Goal: Information Seeking & Learning: Learn about a topic

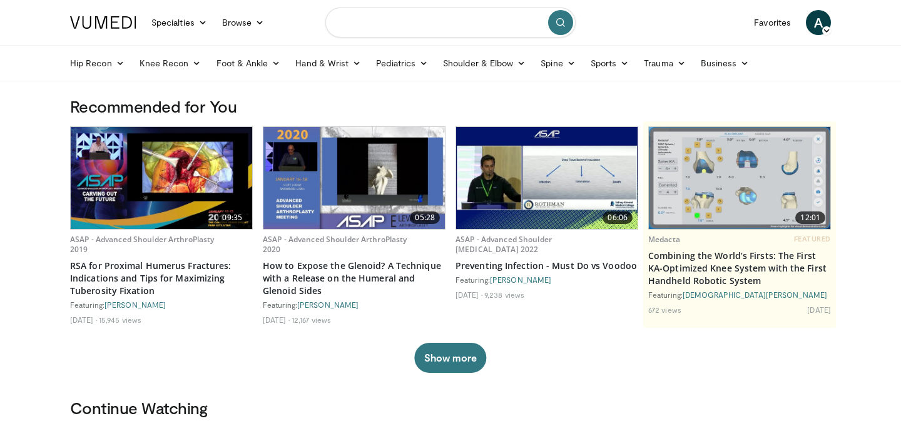
click at [442, 19] on input "Search topics, interventions" at bounding box center [450, 23] width 250 height 30
type input "**********"
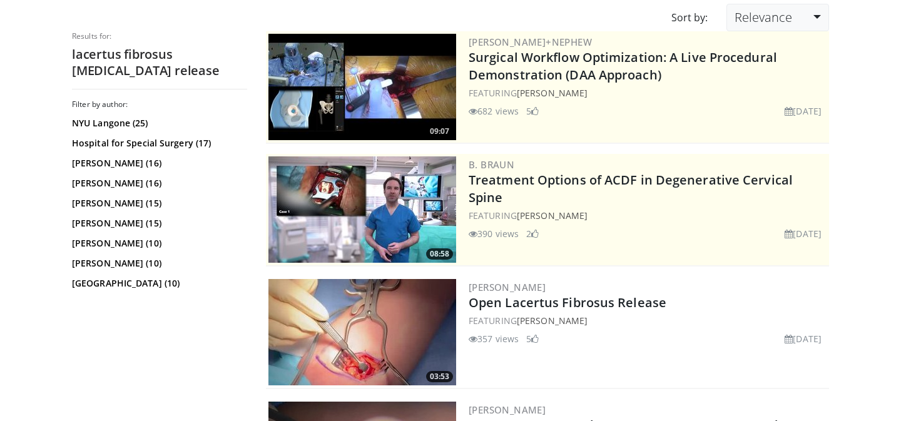
scroll to position [109, 0]
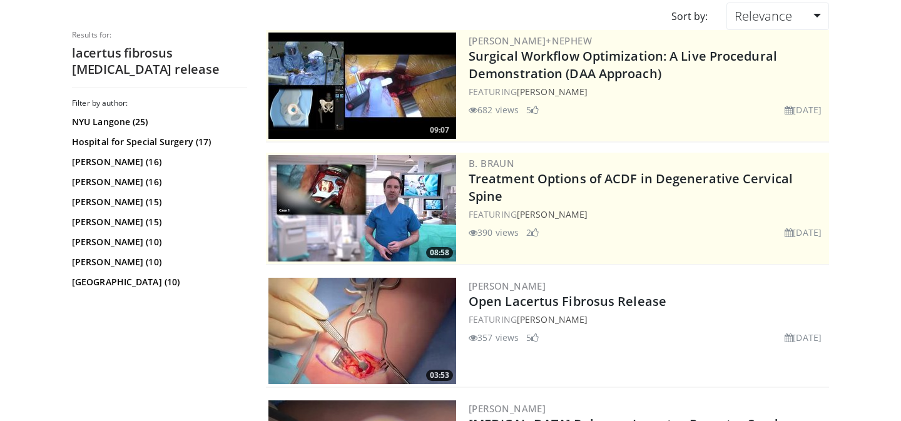
click at [422, 303] on img at bounding box center [362, 331] width 188 height 106
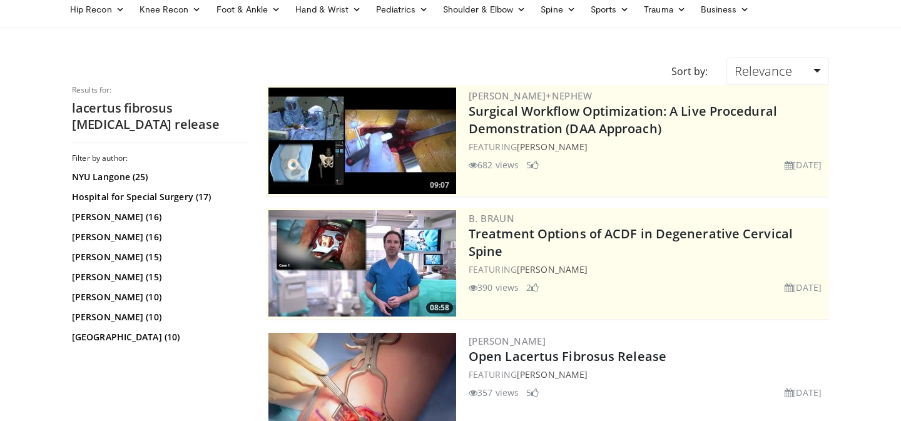
scroll to position [0, 0]
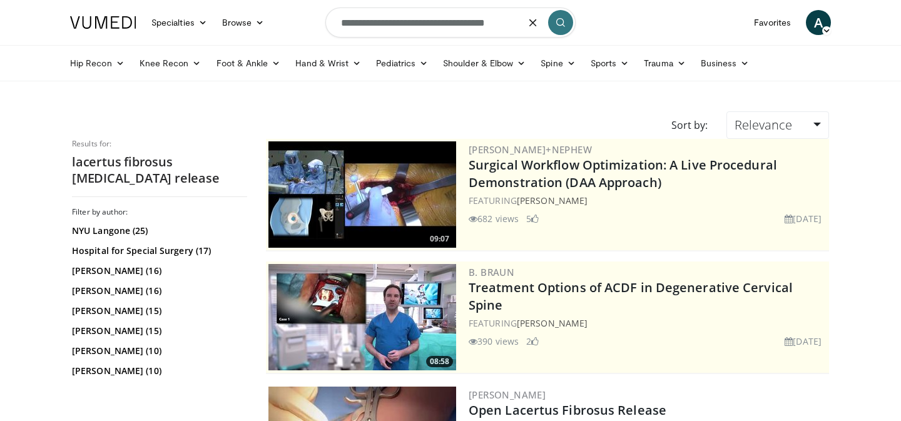
drag, startPoint x: 481, startPoint y: 26, endPoint x: 418, endPoint y: 28, distance: 62.6
click at [418, 28] on input "**********" at bounding box center [450, 23] width 250 height 30
type input "**********"
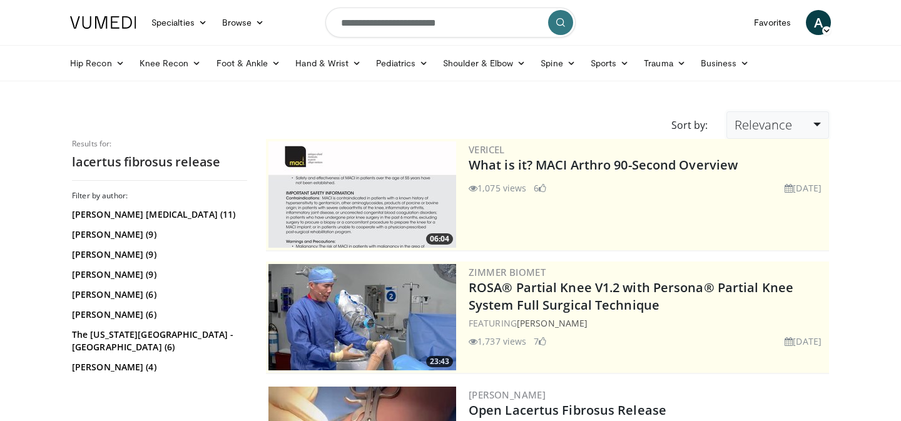
drag, startPoint x: 0, startPoint y: 0, endPoint x: 788, endPoint y: 117, distance: 796.2
click at [788, 117] on span "Relevance" at bounding box center [763, 124] width 58 height 17
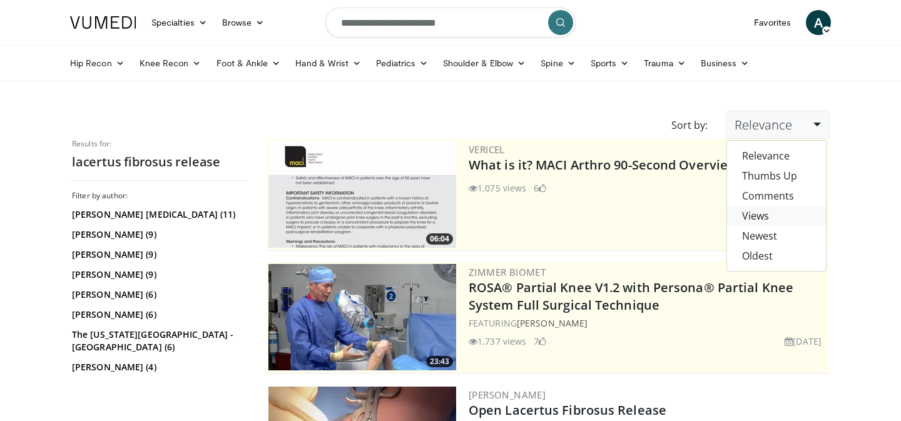
click at [764, 211] on link "Views" at bounding box center [776, 216] width 99 height 20
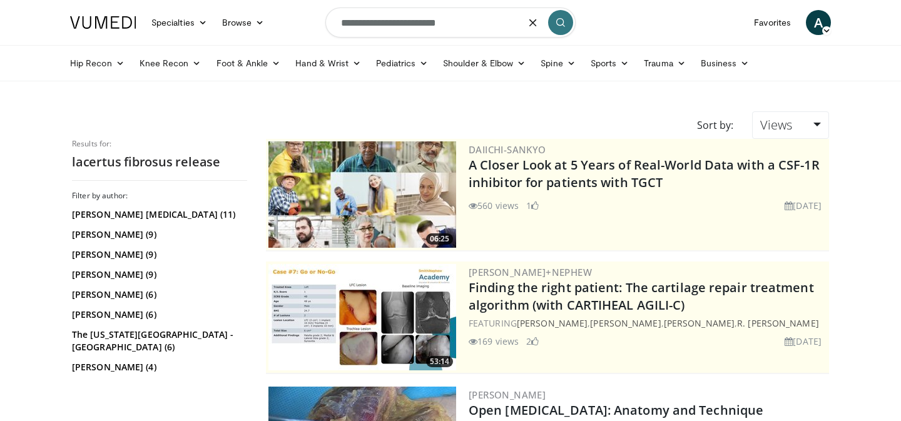
drag, startPoint x: 416, startPoint y: 23, endPoint x: 305, endPoint y: 4, distance: 112.2
click at [305, 5] on nav "Specialties Adult & Family Medicine Allergy, Asthma, Immunology Anesthesiology …" at bounding box center [451, 22] width 776 height 45
click at [448, 18] on input "**********" at bounding box center [450, 23] width 250 height 30
type input "**********"
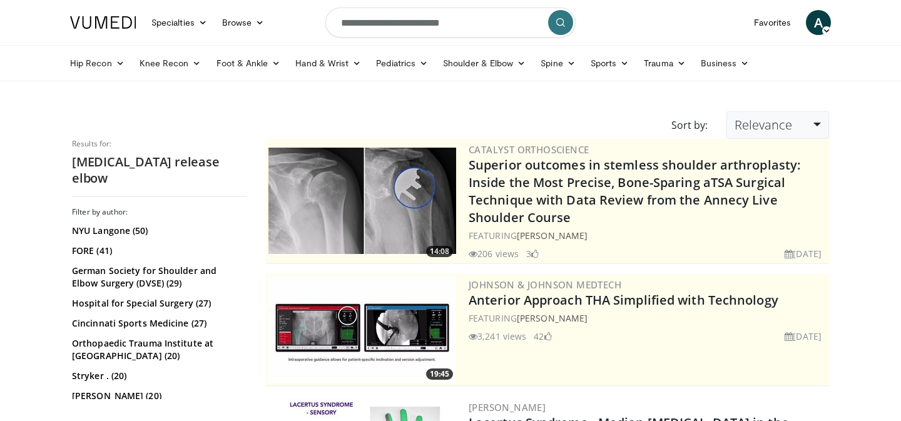
click at [775, 113] on link "Relevance" at bounding box center [777, 125] width 103 height 28
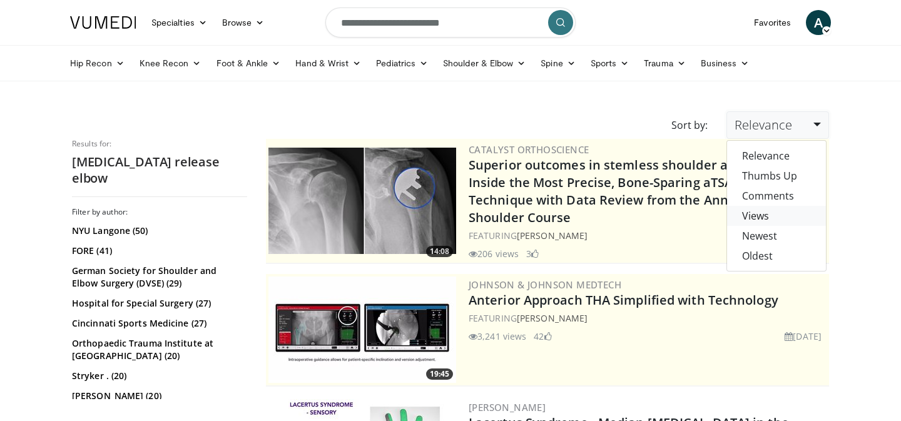
click at [764, 213] on link "Views" at bounding box center [776, 216] width 99 height 20
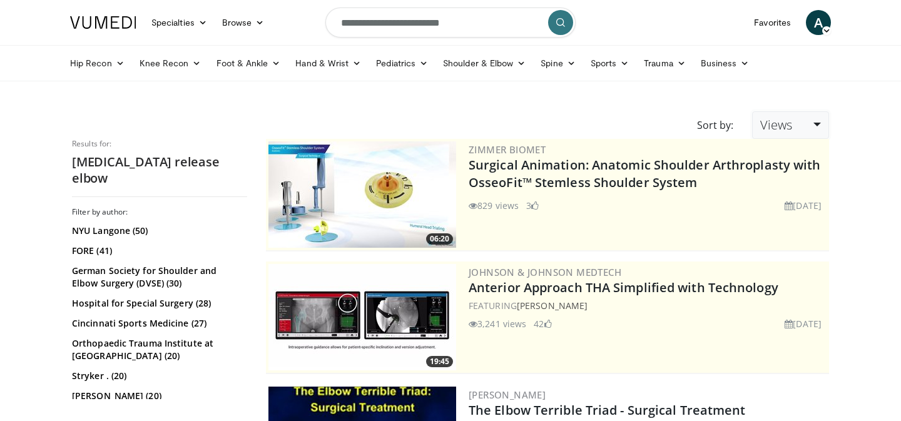
click at [779, 121] on span "Views" at bounding box center [776, 124] width 32 height 17
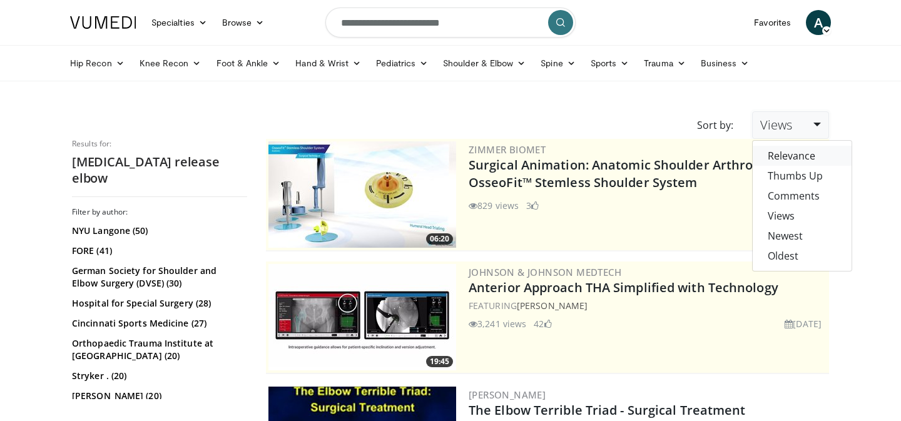
click at [784, 160] on link "Relevance" at bounding box center [801, 156] width 99 height 20
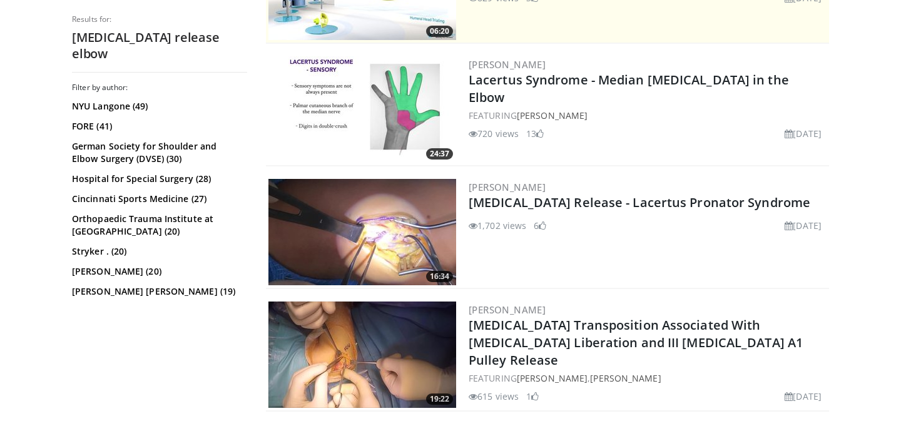
scroll to position [342, 0]
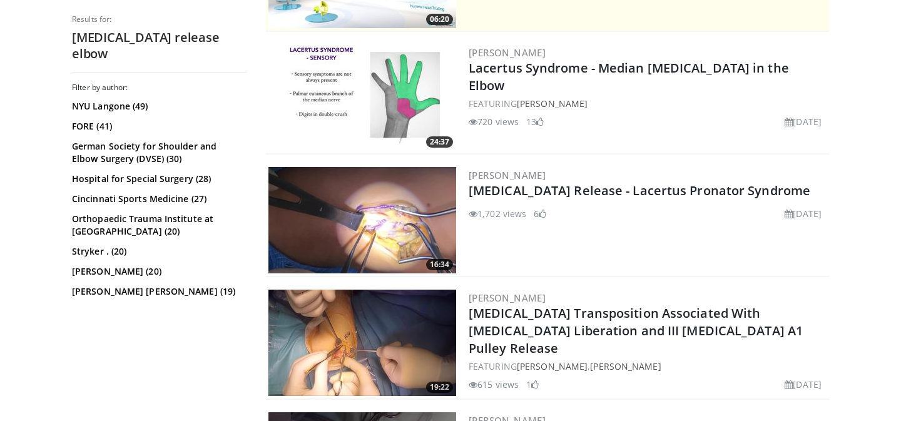
click at [402, 224] on img at bounding box center [362, 220] width 188 height 106
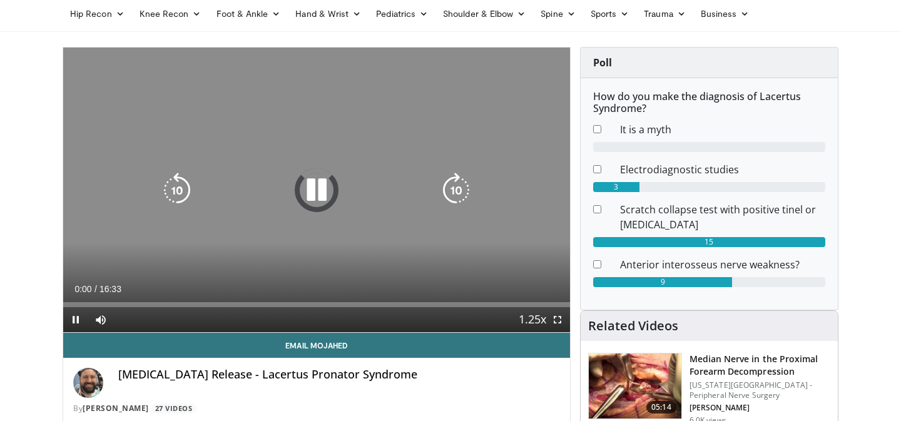
scroll to position [51, 0]
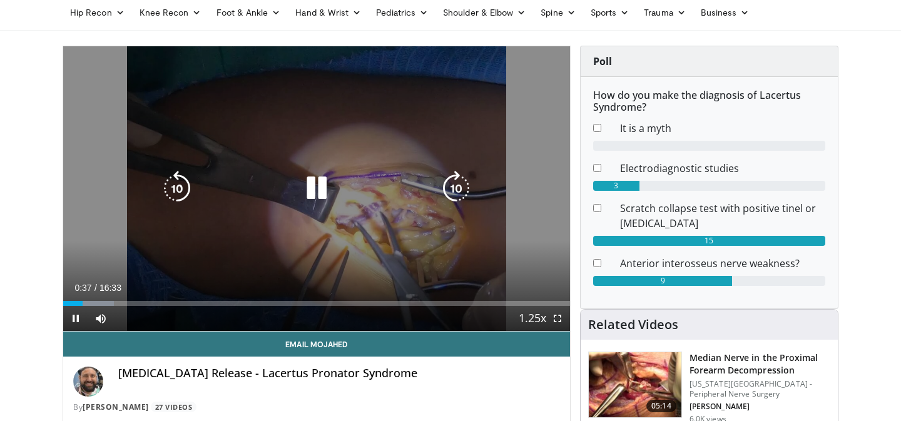
click at [409, 261] on div "10 seconds Tap to unmute" at bounding box center [316, 188] width 507 height 285
click at [302, 180] on icon "Video Player" at bounding box center [316, 188] width 35 height 35
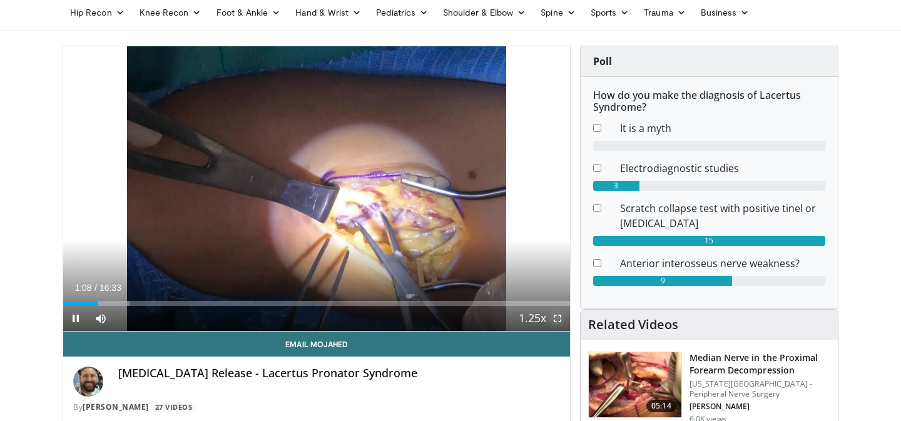
click at [561, 321] on span "Video Player" at bounding box center [557, 318] width 25 height 25
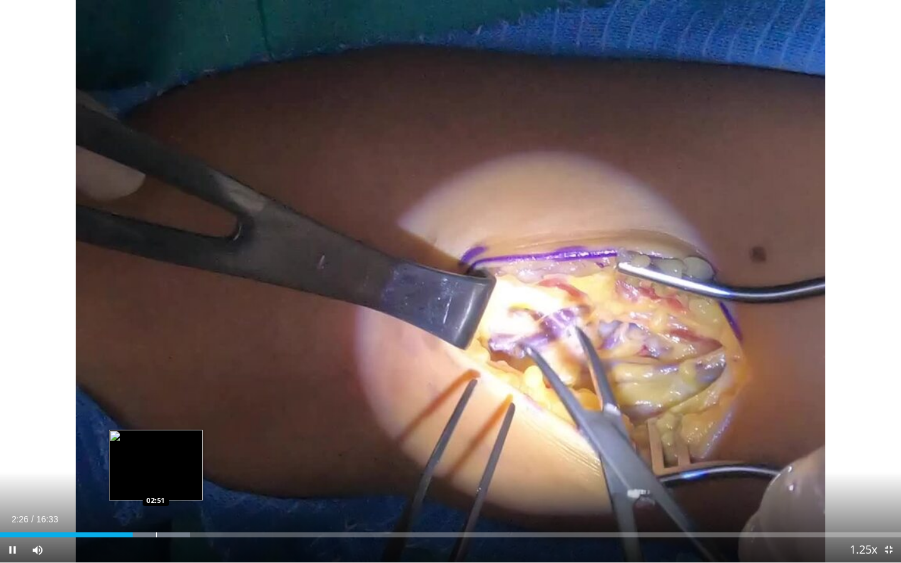
click at [156, 420] on div "Progress Bar" at bounding box center [156, 534] width 1 height 5
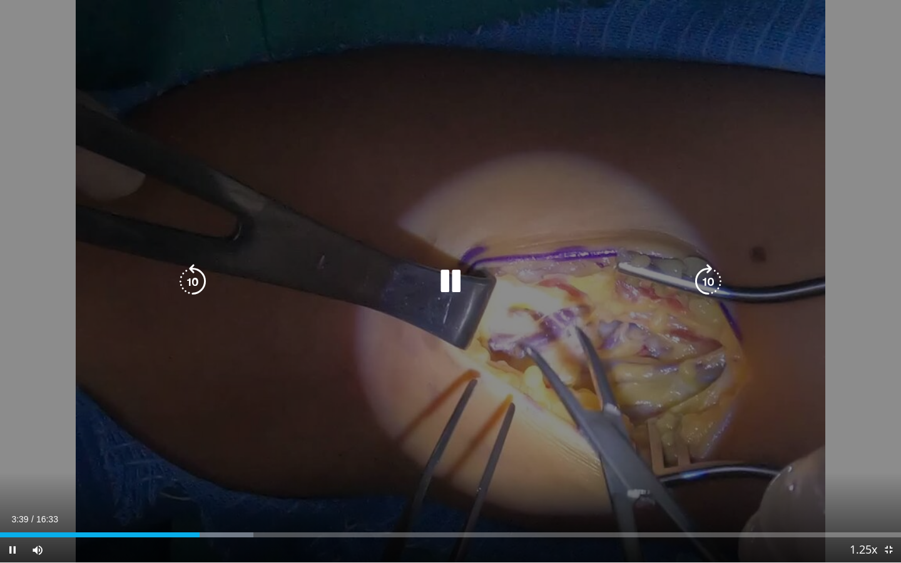
click at [443, 318] on div "10 seconds Tap to unmute" at bounding box center [450, 281] width 901 height 562
click at [452, 271] on icon "Video Player" at bounding box center [450, 281] width 35 height 35
click at [422, 290] on div "Video Player" at bounding box center [450, 281] width 540 height 25
click at [456, 279] on icon "Video Player" at bounding box center [450, 281] width 35 height 35
click at [453, 289] on icon "Video Player" at bounding box center [450, 281] width 35 height 35
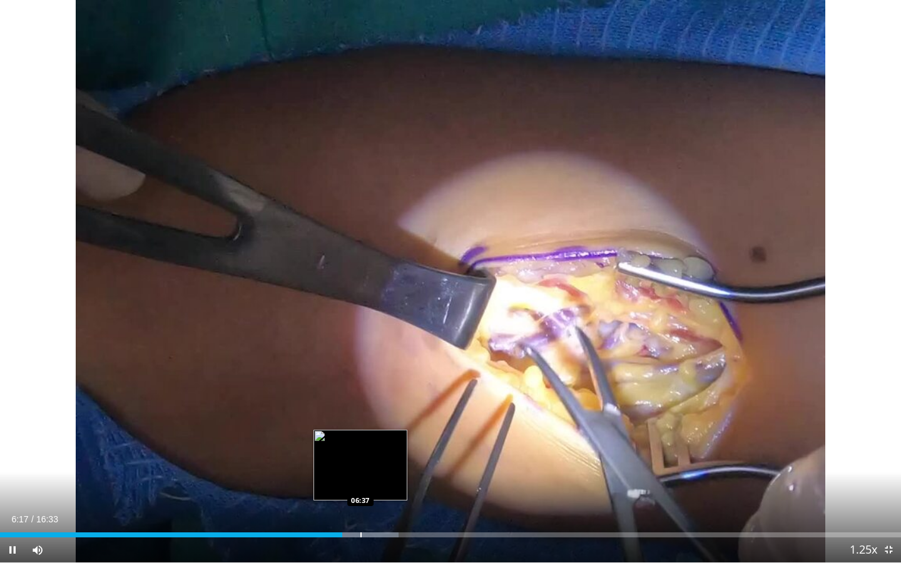
click at [360, 420] on div "Progress Bar" at bounding box center [360, 534] width 1 height 5
click at [386, 420] on div "Progress Bar" at bounding box center [386, 534] width 1 height 5
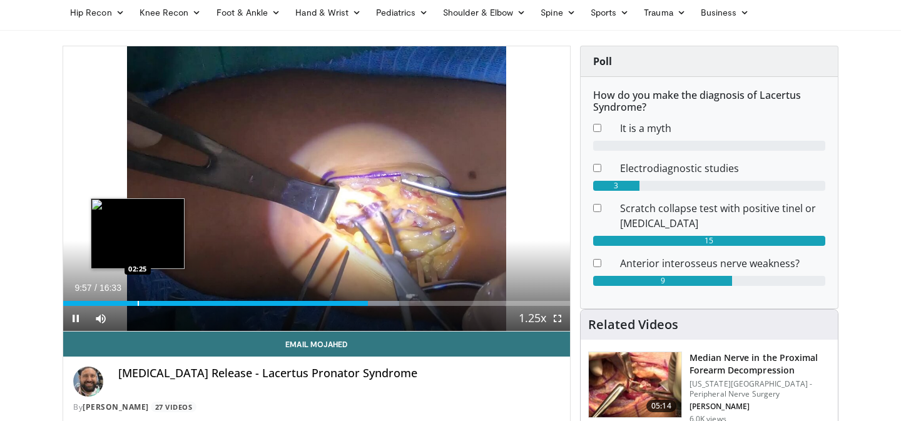
click at [138, 303] on div "Progress Bar" at bounding box center [138, 303] width 1 height 5
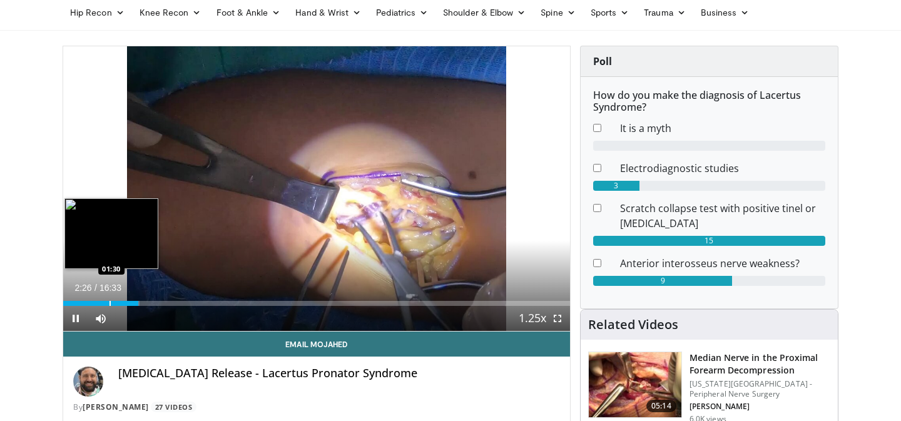
click at [108, 304] on div "10 seconds Tap to unmute" at bounding box center [316, 188] width 507 height 285
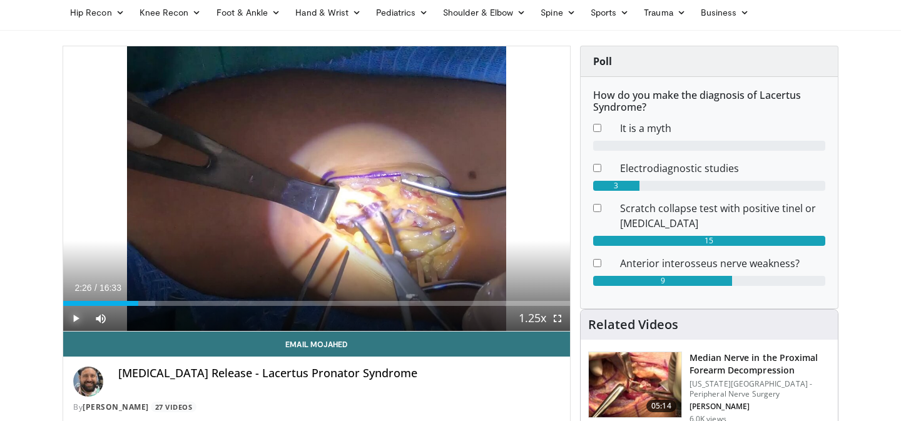
click at [81, 320] on span "Video Player" at bounding box center [75, 318] width 25 height 25
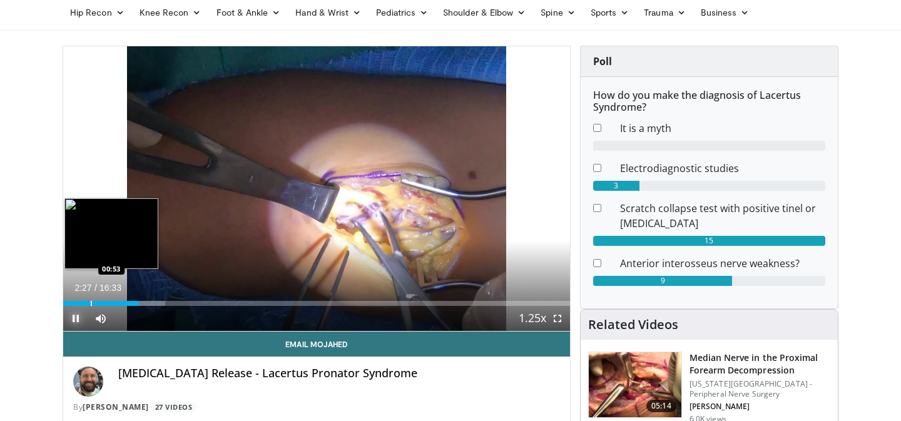
click at [89, 305] on div "02:28" at bounding box center [101, 303] width 76 height 5
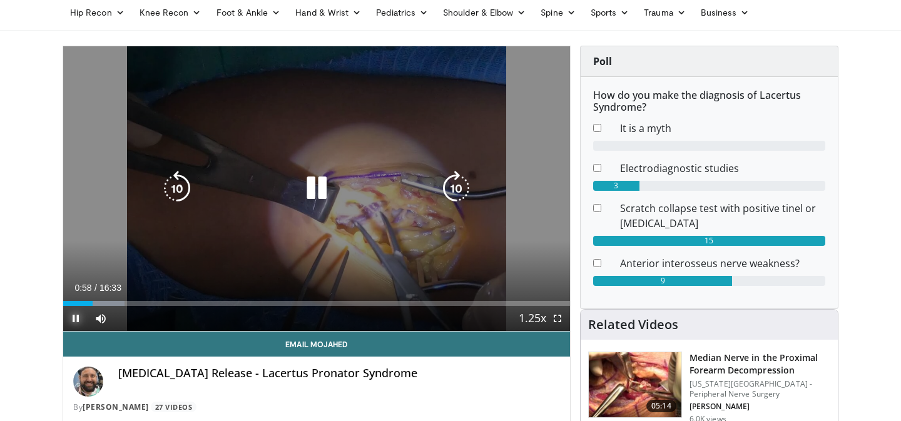
click at [0, 0] on div "Progress Bar" at bounding box center [0, 0] width 0 height 0
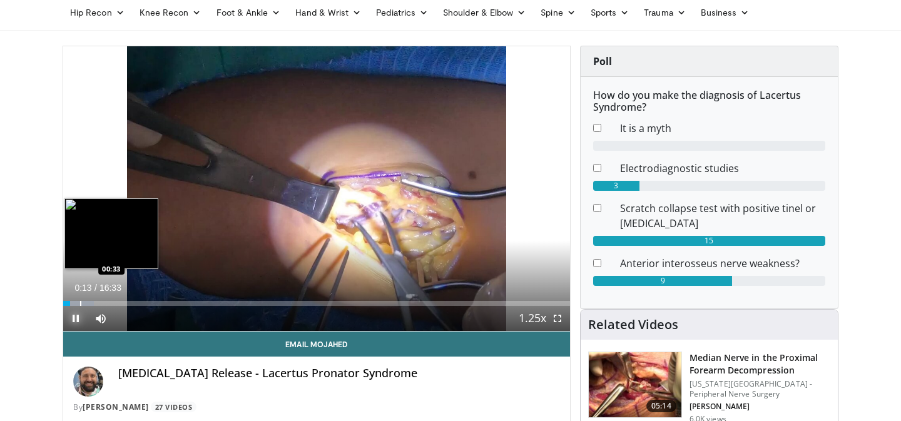
click at [80, 303] on div "Progress Bar" at bounding box center [80, 303] width 1 height 5
click at [89, 303] on div "Progress Bar" at bounding box center [89, 303] width 1 height 5
click at [96, 303] on div "Progress Bar" at bounding box center [96, 303] width 1 height 5
click at [108, 303] on div "Progress Bar" at bounding box center [108, 303] width 1 height 5
click at [116, 303] on div "Progress Bar" at bounding box center [116, 303] width 1 height 5
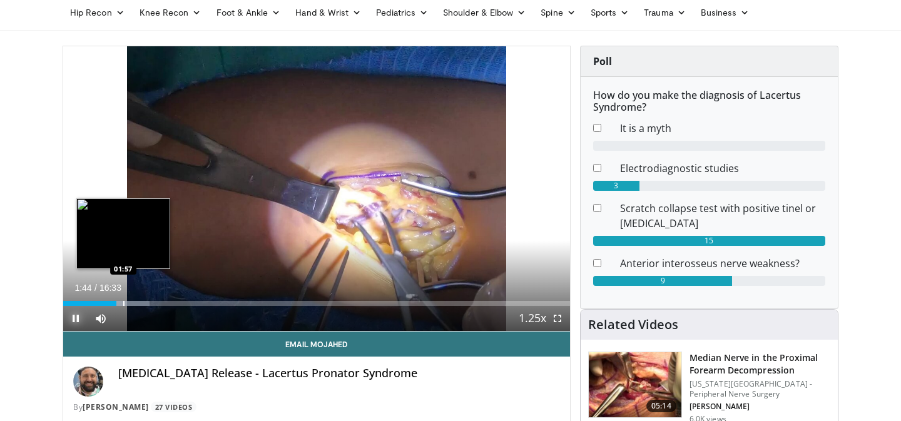
click at [123, 303] on div "Progress Bar" at bounding box center [123, 303] width 1 height 5
click at [137, 302] on div "Progress Bar" at bounding box center [137, 303] width 1 height 5
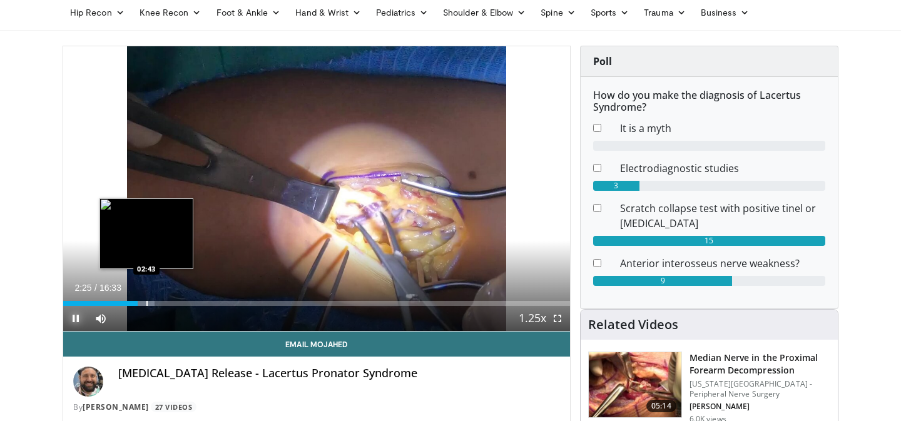
click at [146, 302] on div "Progress Bar" at bounding box center [146, 303] width 1 height 5
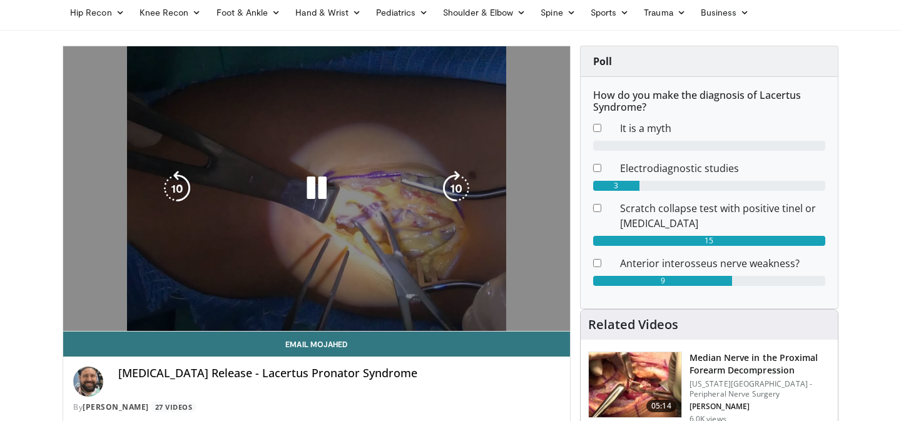
click at [157, 303] on div "Progress Bar" at bounding box center [150, 303] width 39 height 5
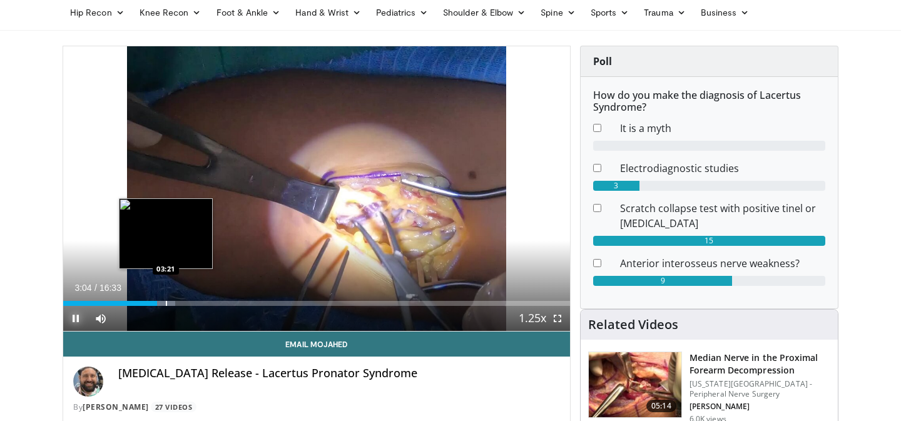
click at [167, 303] on div "Progress Bar" at bounding box center [159, 303] width 33 height 5
click at [171, 303] on div "Progress Bar" at bounding box center [171, 303] width 1 height 5
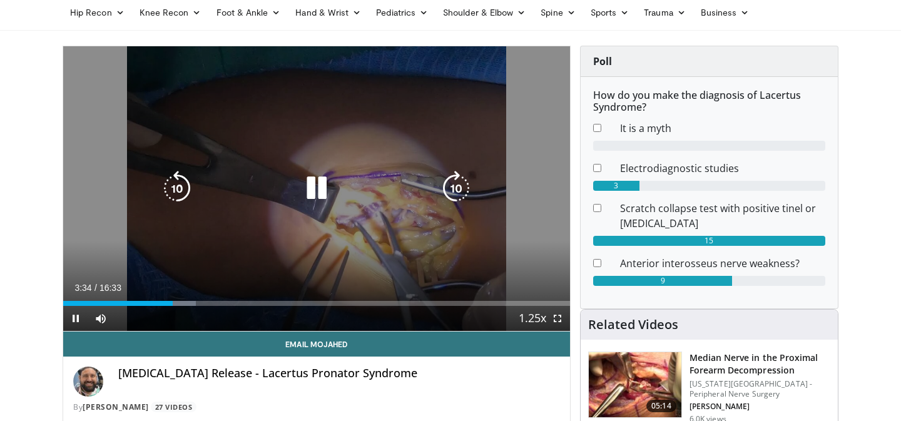
click at [313, 183] on icon "Video Player" at bounding box center [316, 188] width 35 height 35
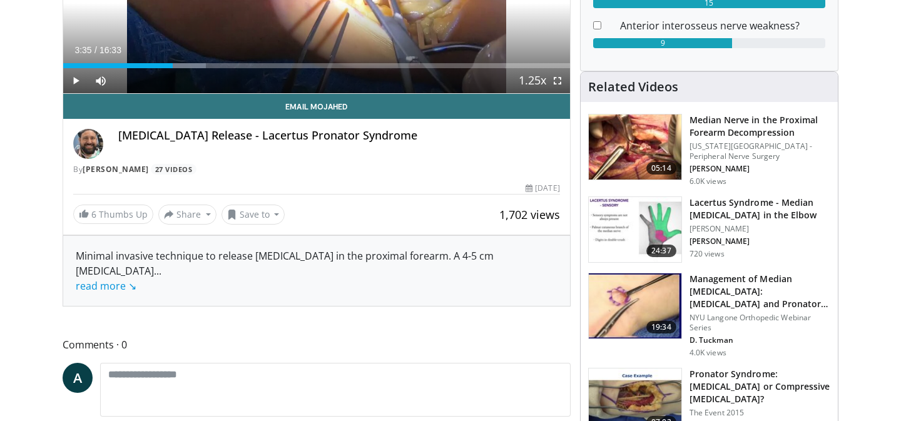
scroll to position [290, 0]
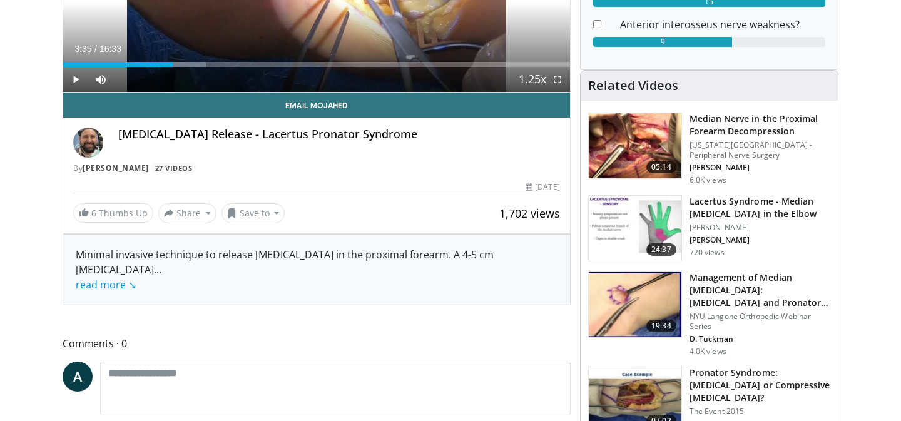
click at [644, 146] on img at bounding box center [635, 145] width 93 height 65
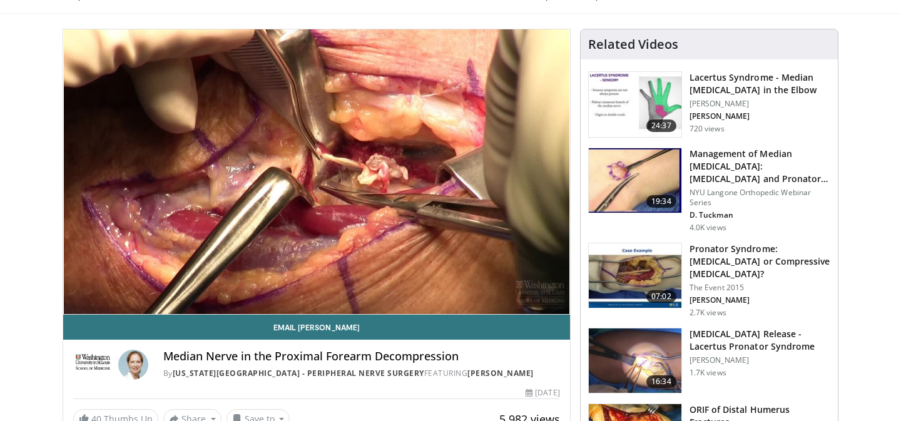
scroll to position [83, 0]
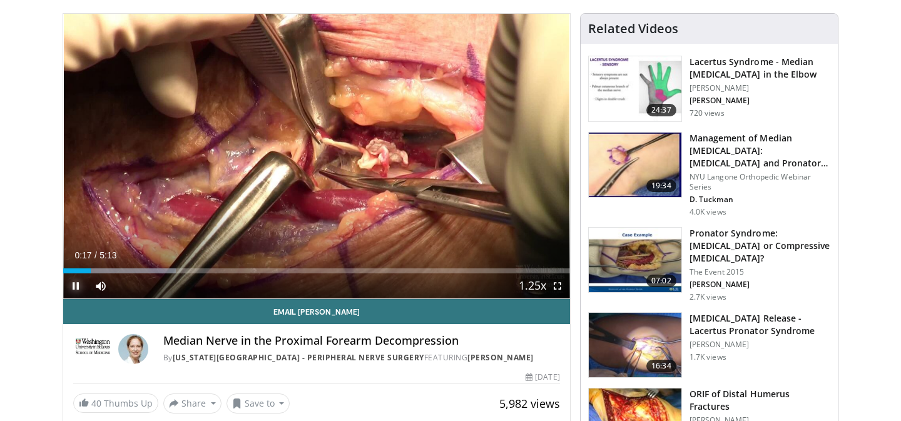
click at [83, 273] on span "Video Player" at bounding box center [75, 285] width 25 height 25
click at [77, 281] on span "Video Player" at bounding box center [75, 285] width 25 height 25
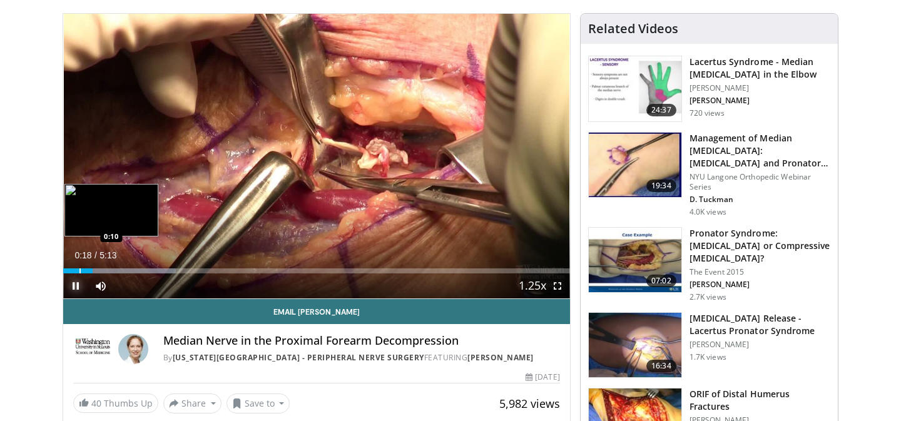
click at [79, 270] on div "Progress Bar" at bounding box center [79, 270] width 1 height 5
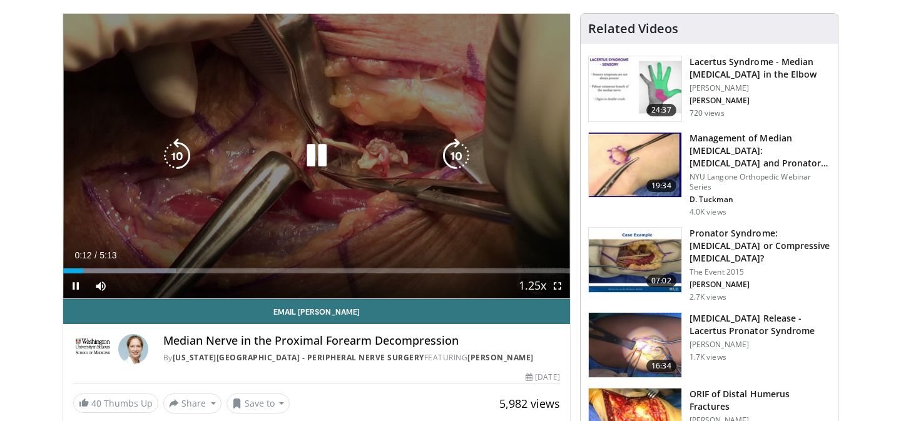
click at [317, 137] on div "10 seconds Tap to unmute" at bounding box center [316, 156] width 507 height 285
click at [302, 168] on icon "Video Player" at bounding box center [316, 155] width 35 height 35
click at [301, 133] on div "10 seconds Tap to unmute" at bounding box center [316, 156] width 507 height 285
click at [169, 149] on icon "Video Player" at bounding box center [177, 155] width 35 height 35
click at [308, 153] on icon "Video Player" at bounding box center [316, 155] width 35 height 35
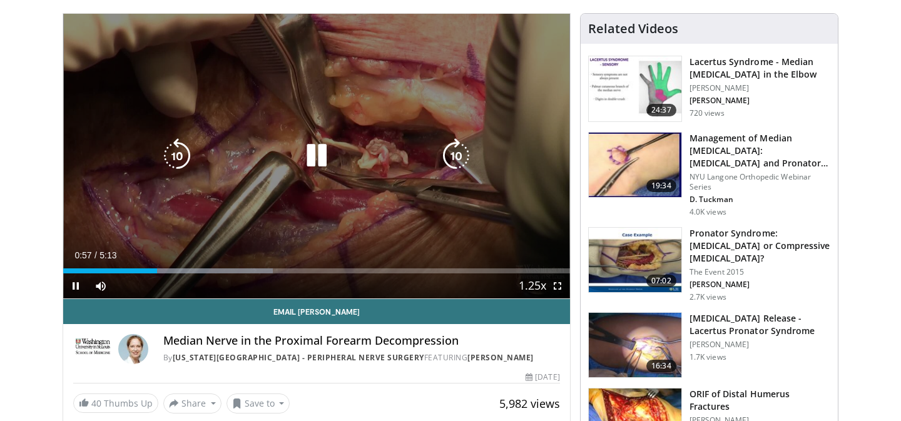
click at [179, 153] on icon "Video Player" at bounding box center [177, 155] width 35 height 35
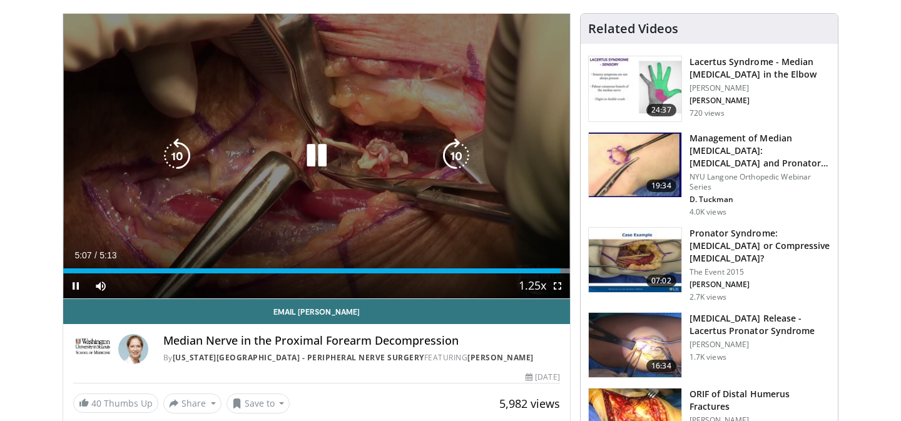
click at [319, 161] on icon "Video Player" at bounding box center [316, 155] width 35 height 35
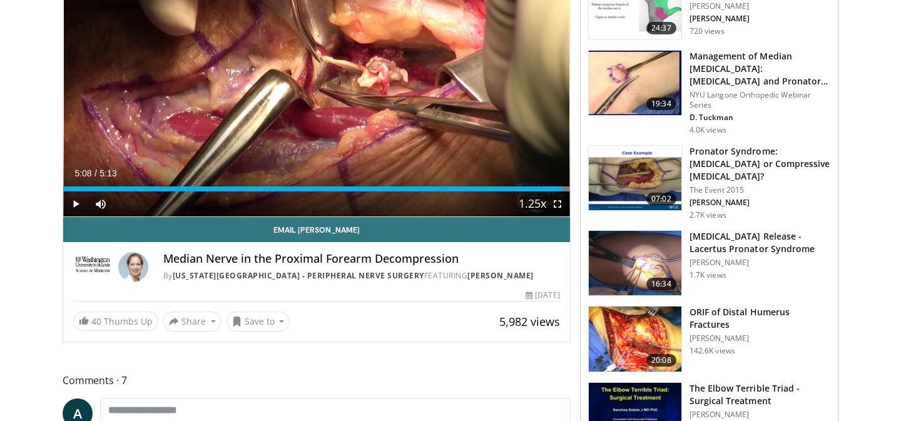
scroll to position [169, 0]
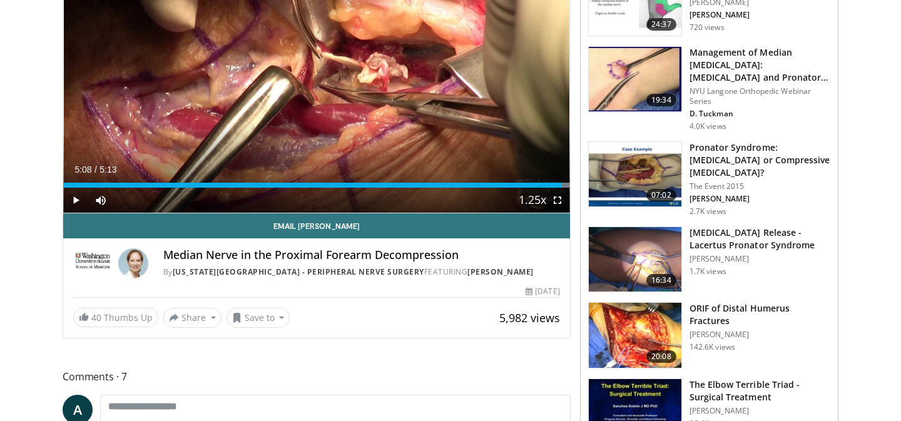
click at [655, 246] on img at bounding box center [635, 259] width 93 height 65
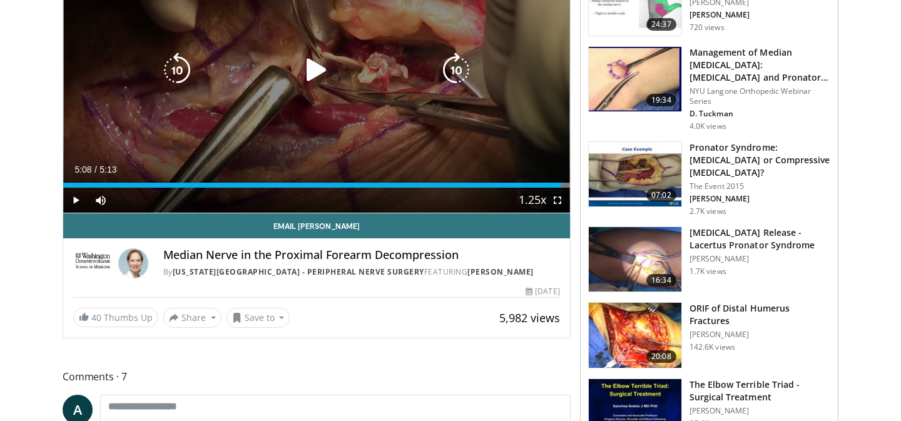
click at [323, 68] on icon "Video Player" at bounding box center [316, 70] width 35 height 35
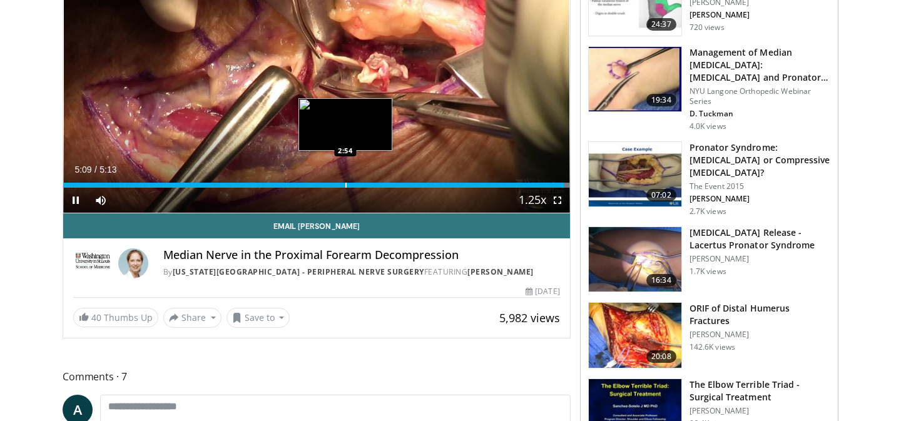
click at [345, 186] on div "Progress Bar" at bounding box center [345, 185] width 1 height 5
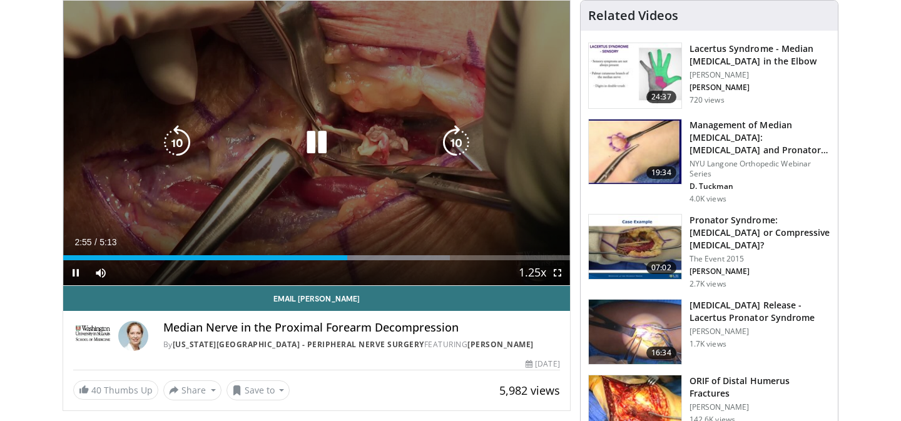
scroll to position [92, 0]
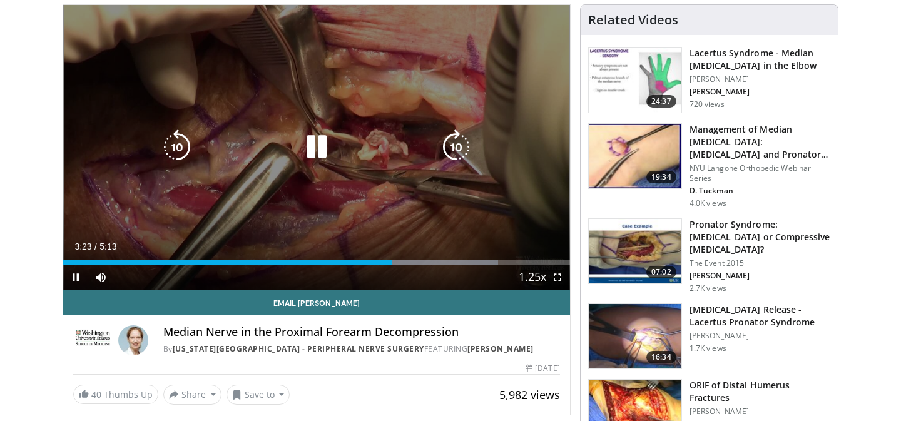
click at [339, 193] on div "10 seconds Tap to unmute" at bounding box center [316, 147] width 507 height 285
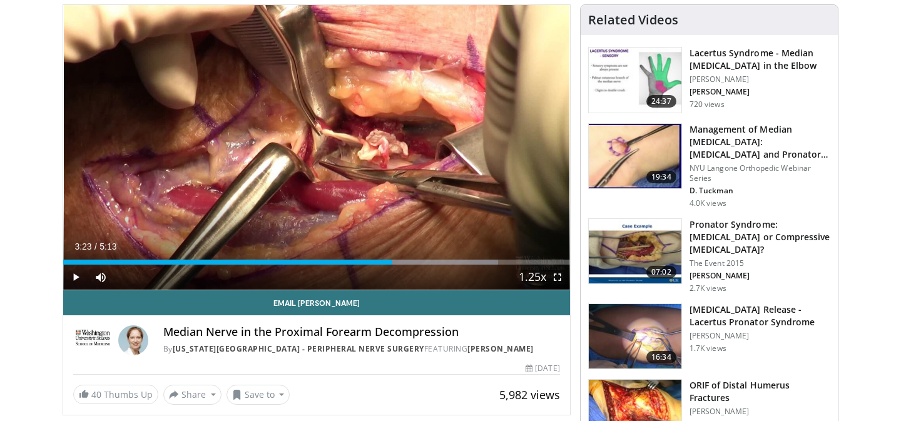
click at [339, 193] on div "10 seconds Tap to unmute" at bounding box center [316, 147] width 507 height 285
click at [381, 265] on div "Current Time 3:29 / Duration 5:13 Pause Skip Backward Skip Forward Mute 0% Load…" at bounding box center [316, 277] width 507 height 25
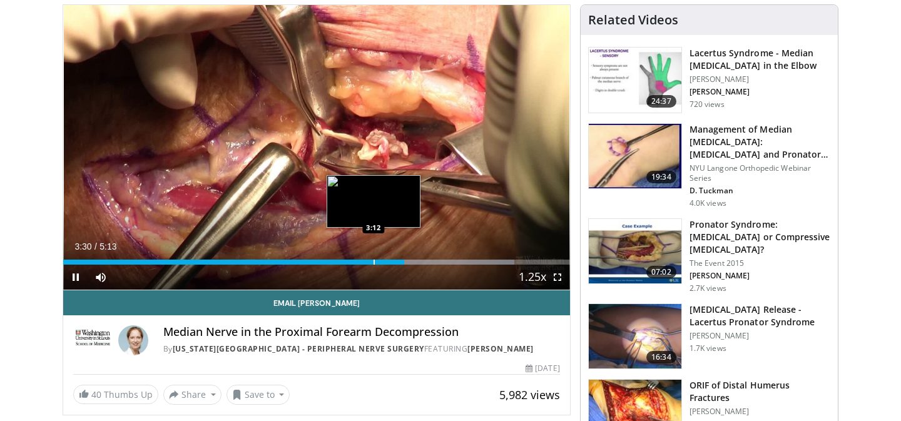
click at [373, 261] on div "Progress Bar" at bounding box center [373, 262] width 1 height 5
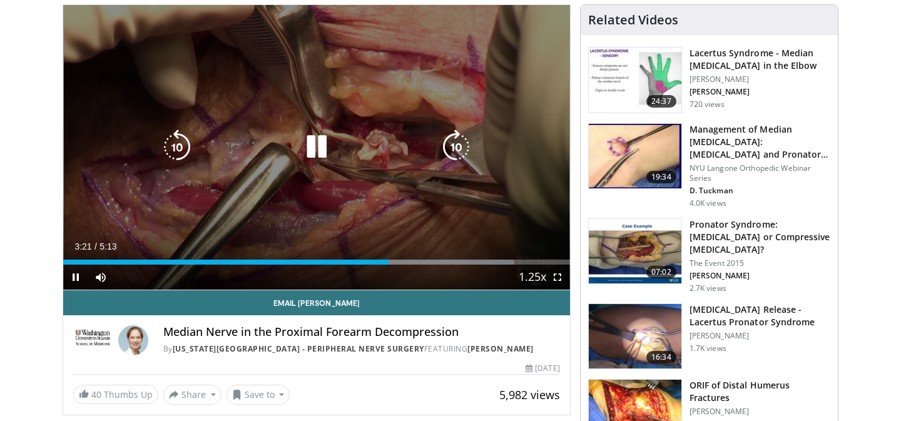
click at [388, 203] on div "10 seconds Tap to unmute" at bounding box center [316, 147] width 507 height 285
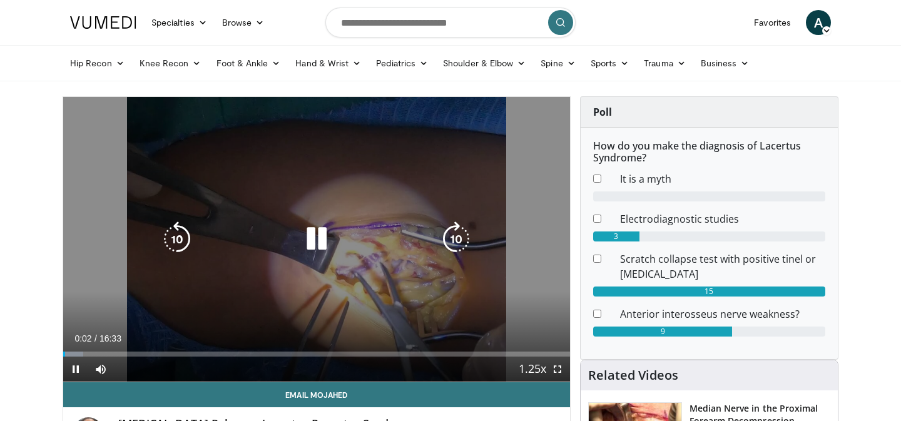
click at [317, 245] on icon "Video Player" at bounding box center [316, 238] width 35 height 35
click at [276, 277] on div "10 seconds Tap to unmute" at bounding box center [316, 239] width 507 height 285
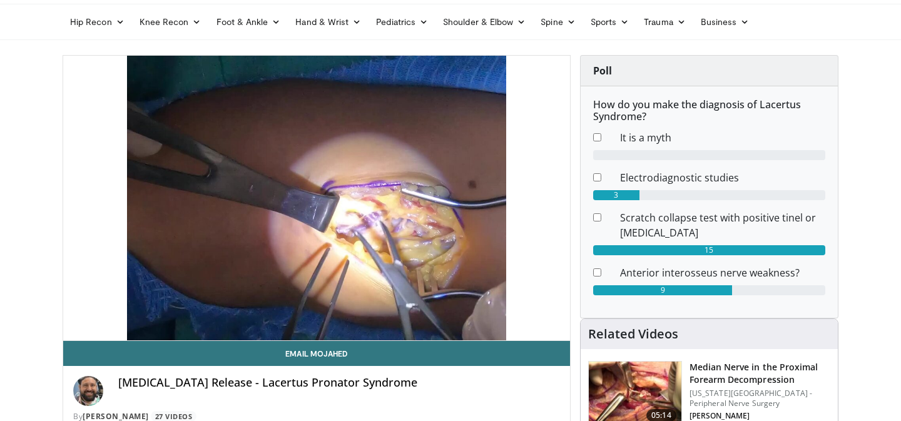
scroll to position [43, 0]
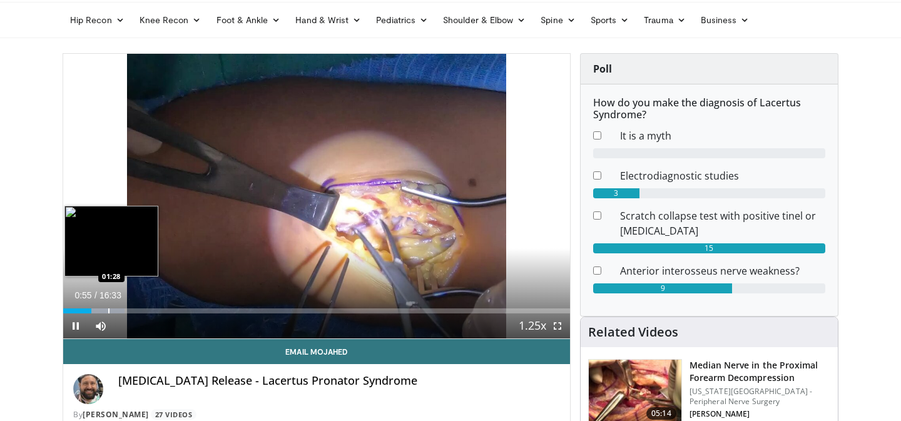
click at [108, 308] on div "Progress Bar" at bounding box center [108, 310] width 1 height 5
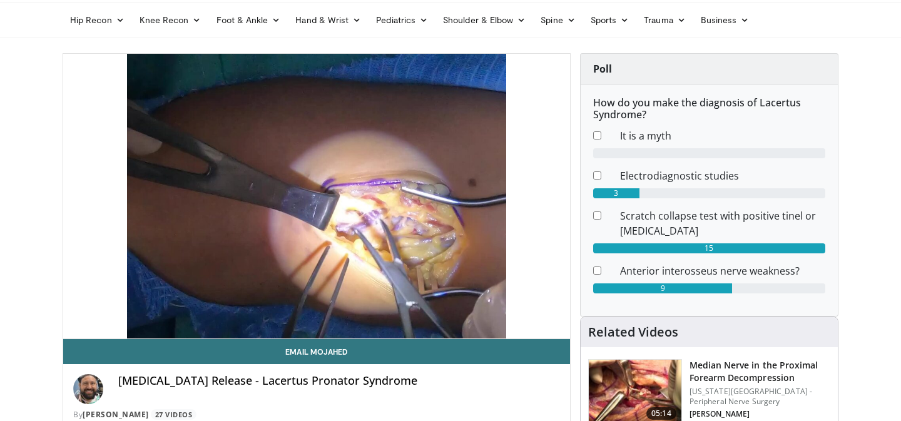
click at [131, 310] on div "10 seconds Tap to unmute" at bounding box center [316, 196] width 507 height 285
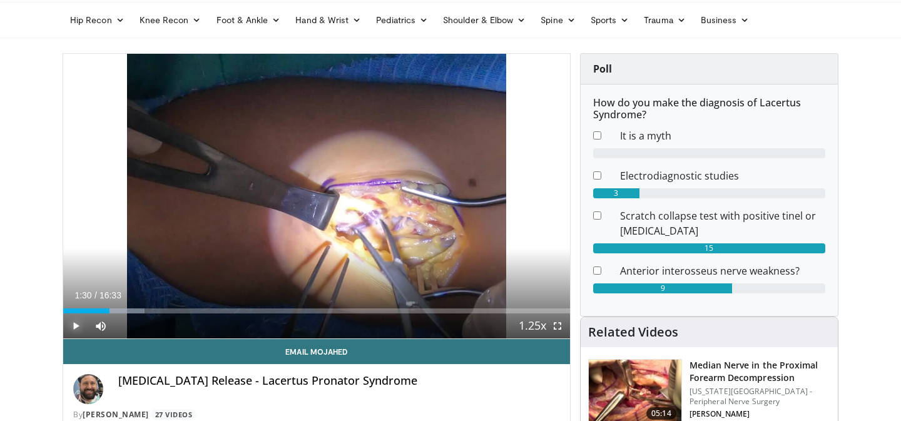
click at [76, 329] on span "Video Player" at bounding box center [75, 325] width 25 height 25
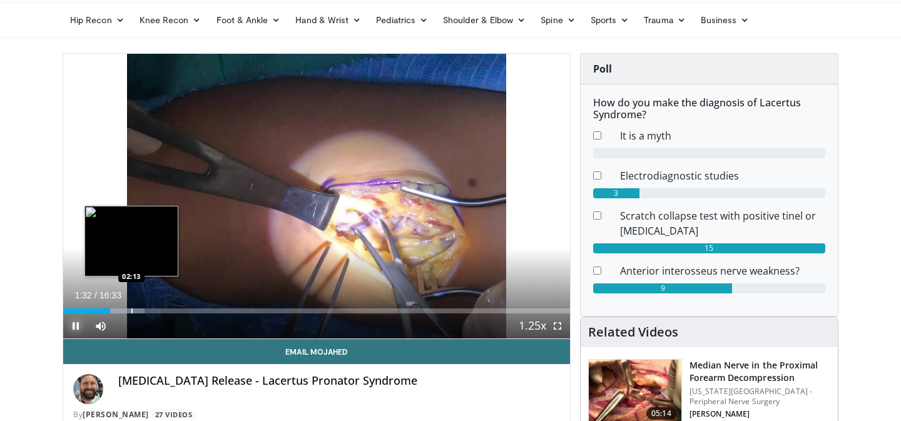
click at [130, 310] on div "Progress Bar" at bounding box center [120, 310] width 50 height 5
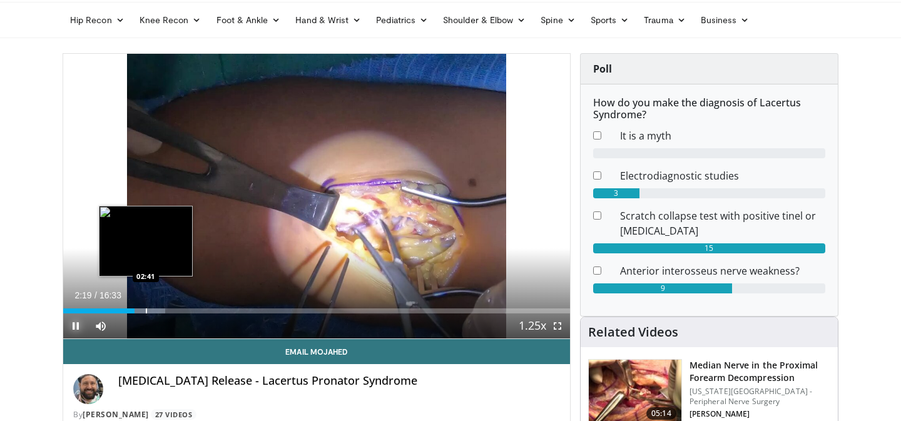
click at [146, 312] on div "Progress Bar" at bounding box center [146, 310] width 1 height 5
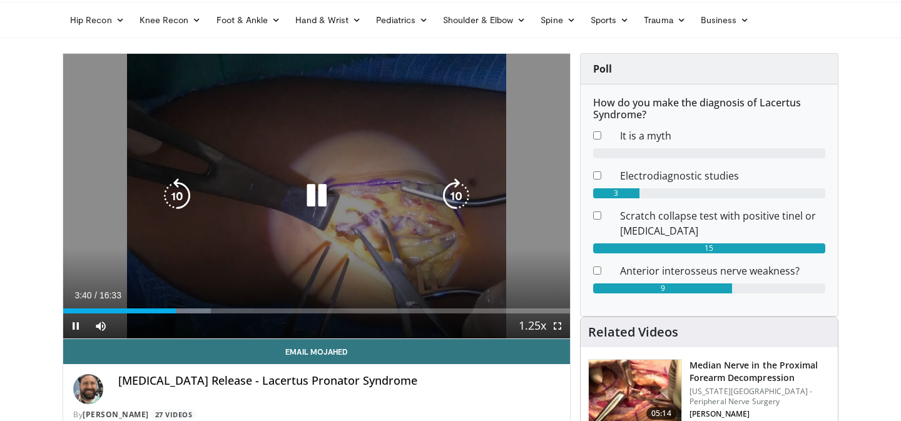
click at [302, 189] on icon "Video Player" at bounding box center [316, 195] width 35 height 35
